Goal: Task Accomplishment & Management: Complete application form

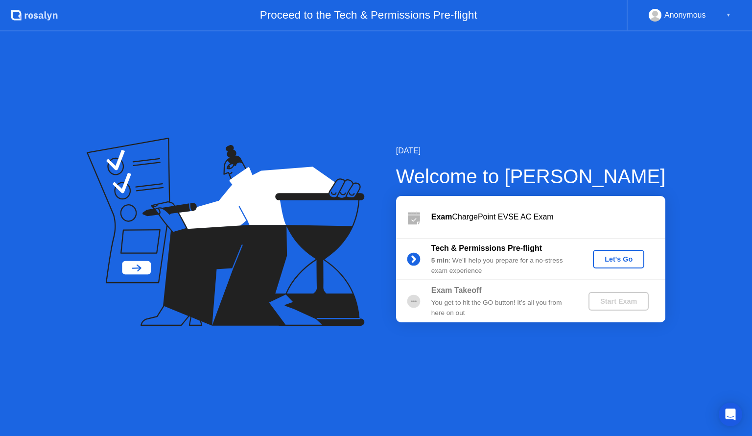
click at [614, 258] on div "Let's Go" at bounding box center [619, 259] width 44 height 8
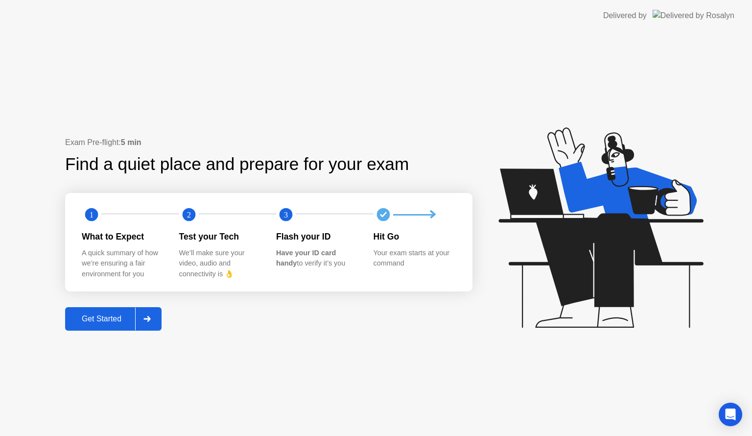
click at [116, 315] on div "Get Started" at bounding box center [101, 319] width 67 height 9
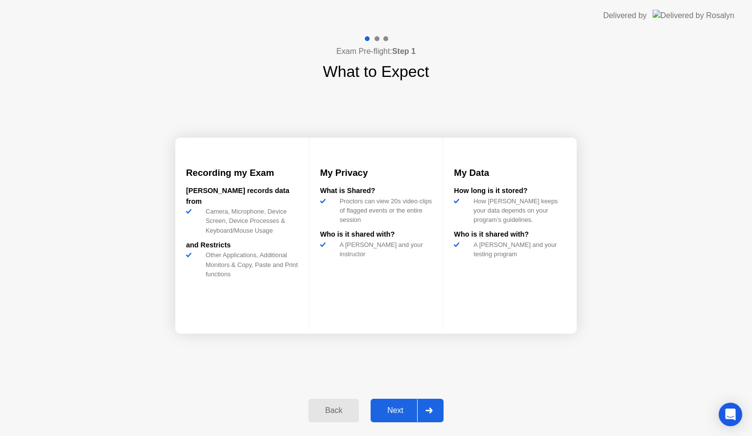
click at [402, 411] on div "Next" at bounding box center [396, 410] width 44 height 9
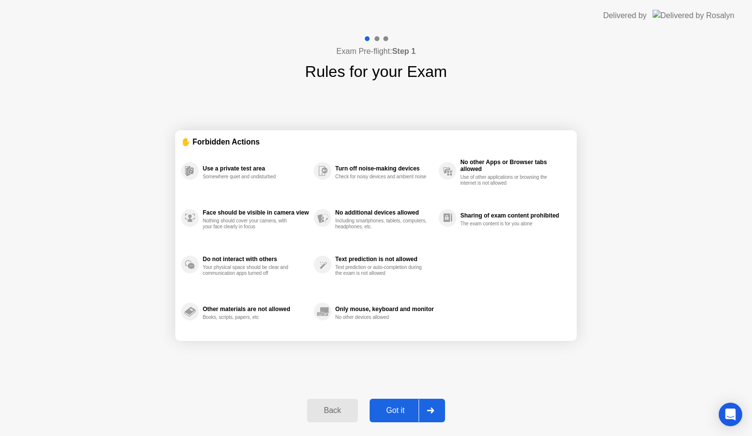
click at [402, 411] on div "Got it" at bounding box center [396, 410] width 46 height 9
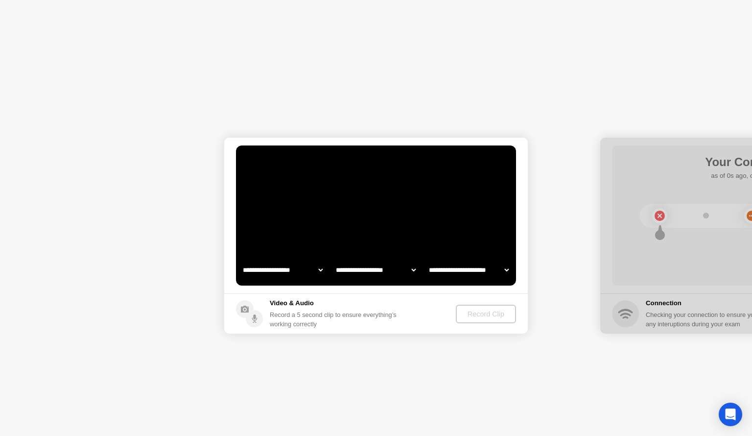
select select "**********"
select select "*******"
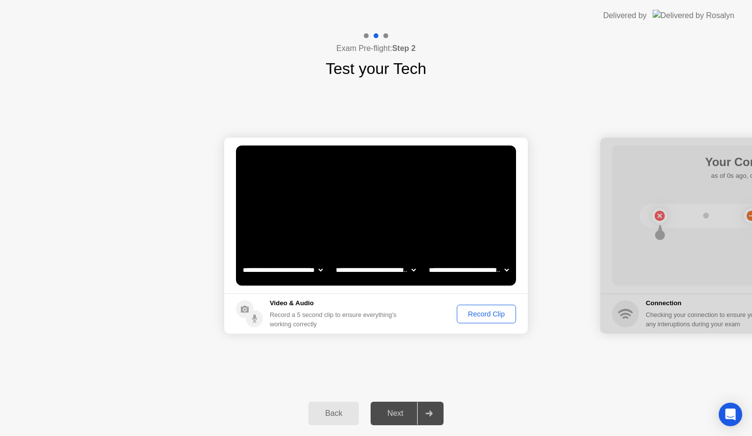
click at [488, 315] on div "Record Clip" at bounding box center [486, 314] width 52 height 8
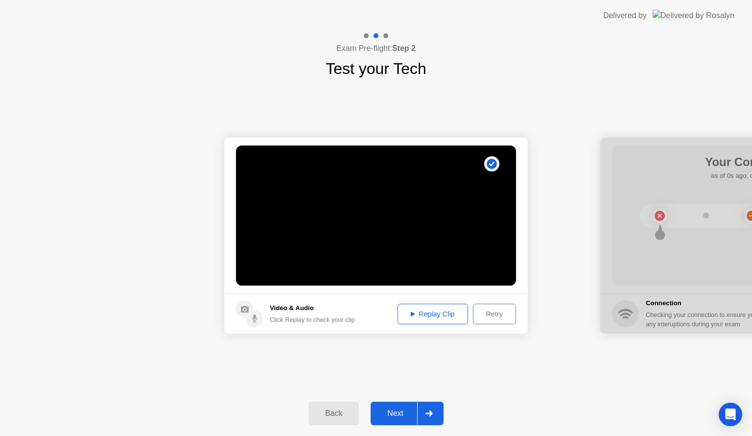
click at [451, 315] on div "Replay Clip" at bounding box center [433, 314] width 64 height 8
click at [391, 413] on div "Next" at bounding box center [396, 413] width 44 height 9
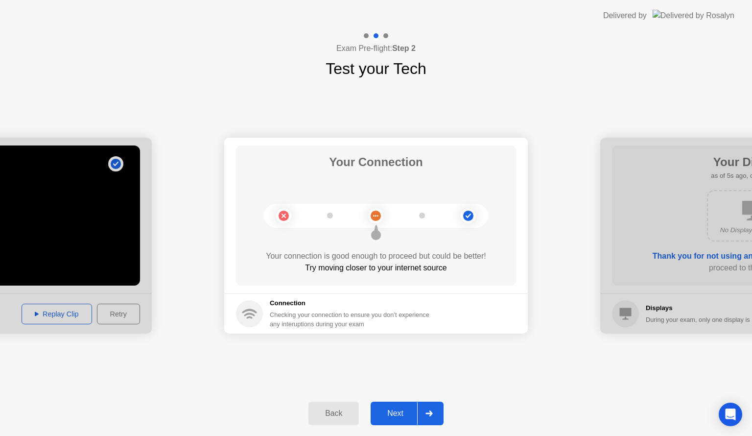
click at [391, 413] on div "Next" at bounding box center [396, 413] width 44 height 9
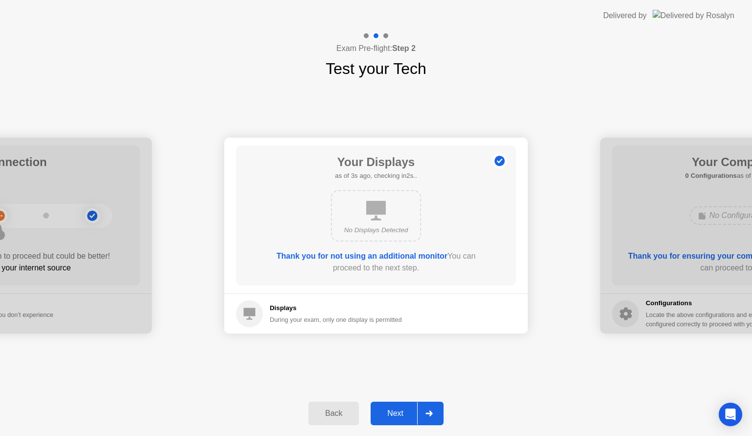
click at [391, 413] on div "Next" at bounding box center [396, 413] width 44 height 9
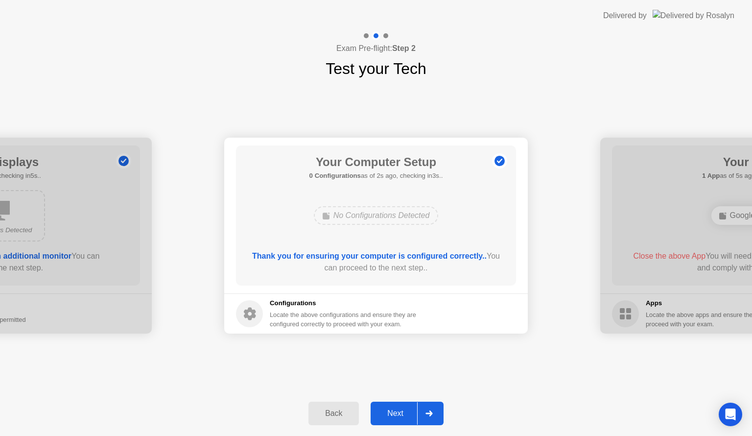
click at [391, 413] on div "Next" at bounding box center [396, 413] width 44 height 9
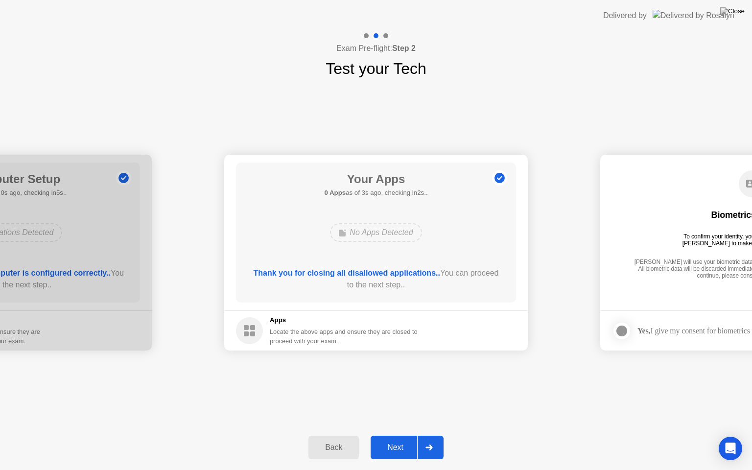
click at [398, 436] on div "Next" at bounding box center [396, 447] width 44 height 9
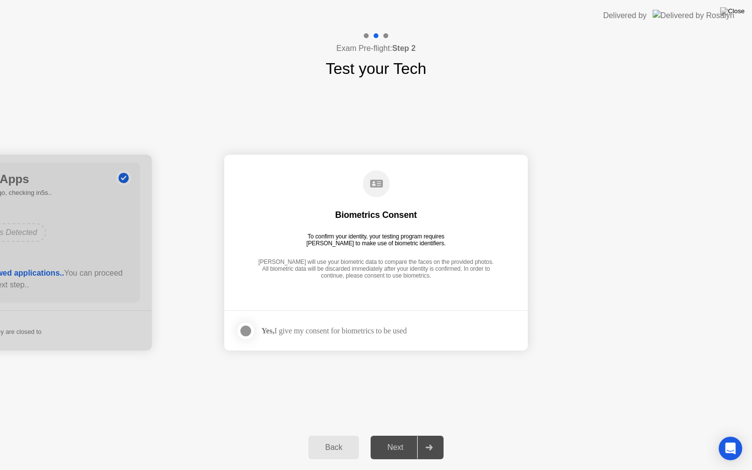
click at [247, 326] on div at bounding box center [246, 331] width 12 height 12
click at [392, 436] on div "Next" at bounding box center [396, 447] width 44 height 9
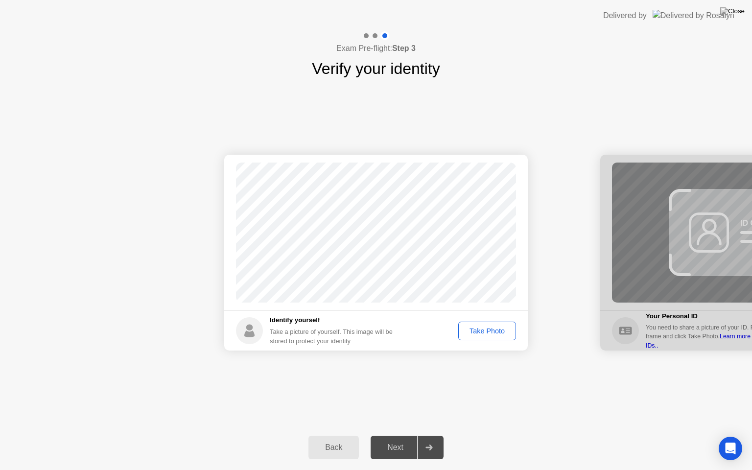
click at [481, 329] on div "Take Photo" at bounding box center [487, 331] width 51 height 8
click at [398, 436] on div "Next" at bounding box center [396, 447] width 44 height 9
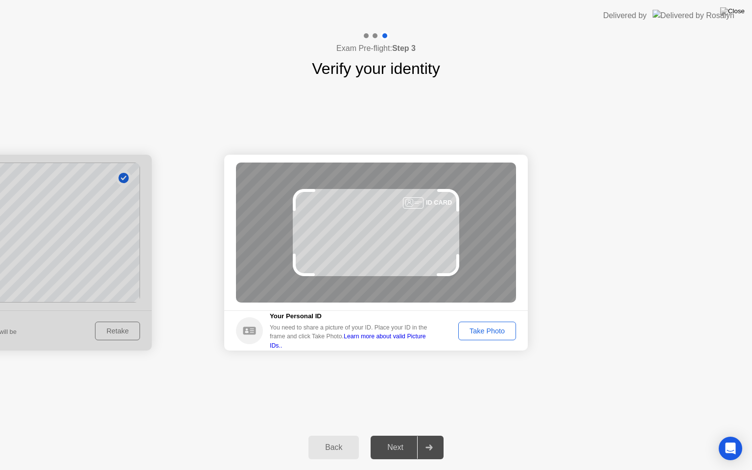
click at [486, 333] on div "Take Photo" at bounding box center [487, 331] width 51 height 8
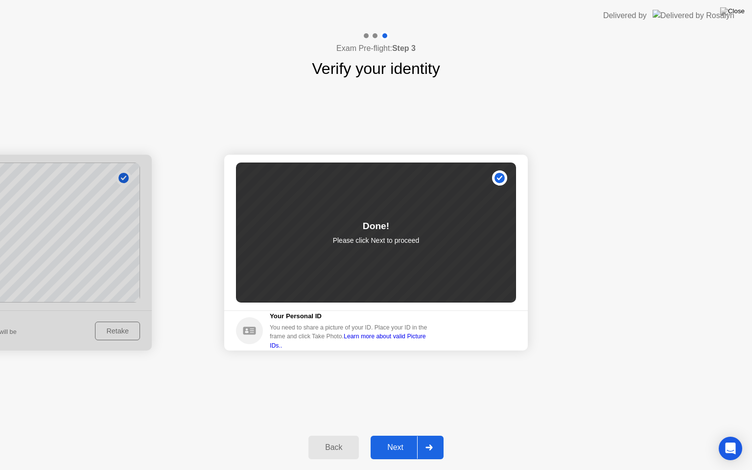
click at [395, 436] on div "Next" at bounding box center [396, 447] width 44 height 9
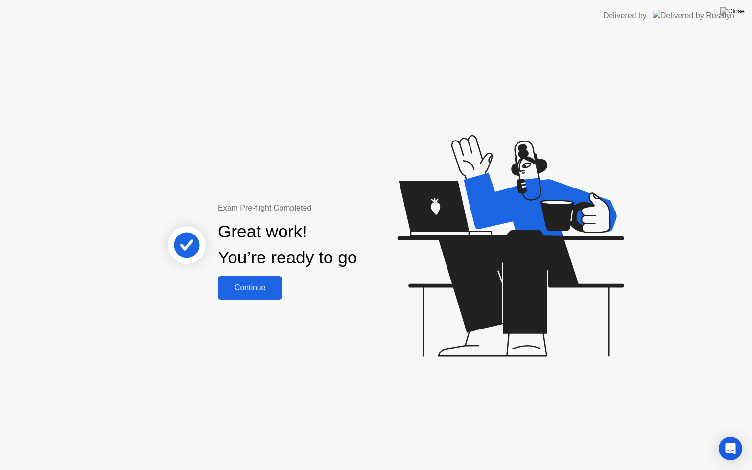
click at [268, 287] on div "Continue" at bounding box center [250, 288] width 58 height 9
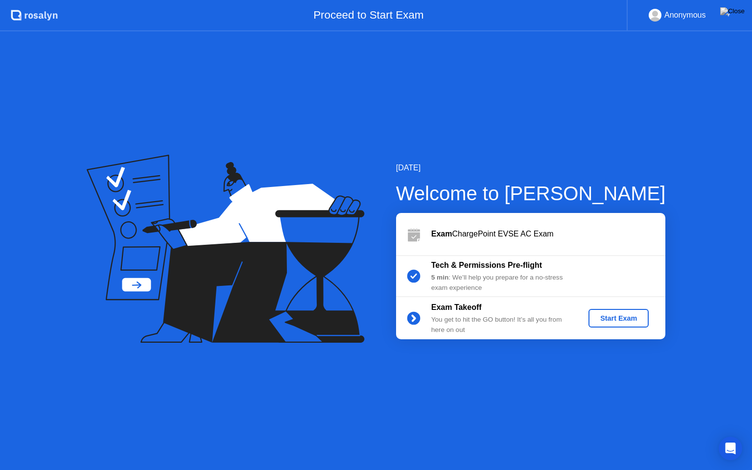
click at [621, 317] on div "Start Exam" at bounding box center [619, 319] width 52 height 8
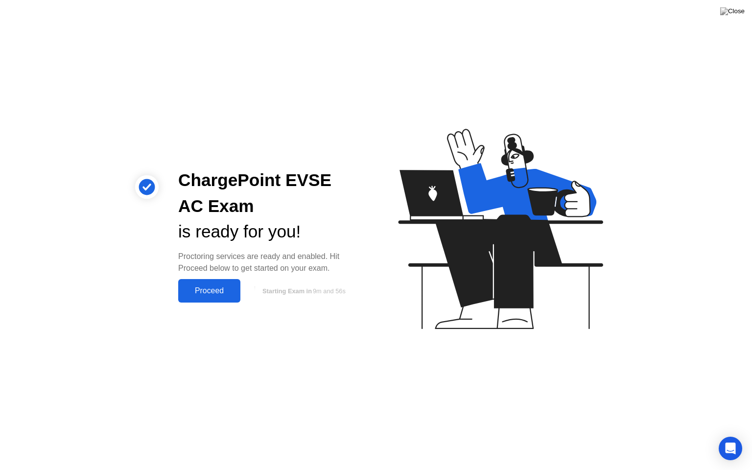
click at [223, 284] on button "Proceed" at bounding box center [209, 291] width 62 height 24
